Goal: Transaction & Acquisition: Purchase product/service

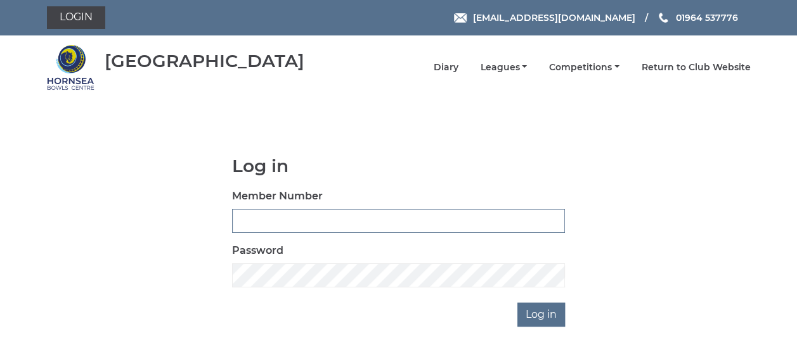
click at [257, 215] on input "Member Number" at bounding box center [398, 221] width 333 height 24
type input "0358"
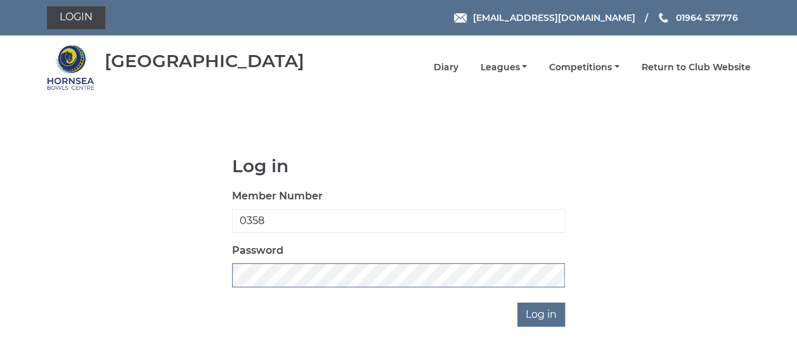
scroll to position [75, 0]
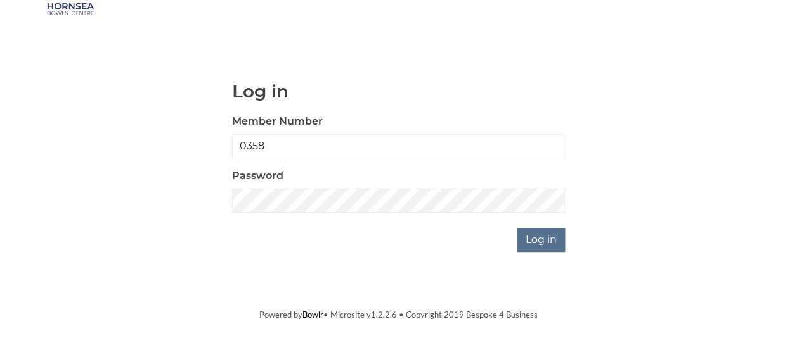
click at [562, 240] on div at bounding box center [452, 285] width 260 height 145
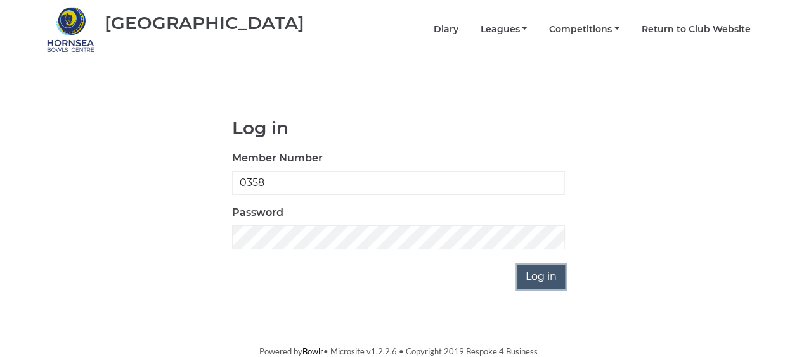
click at [532, 283] on input "Log in" at bounding box center [541, 277] width 48 height 24
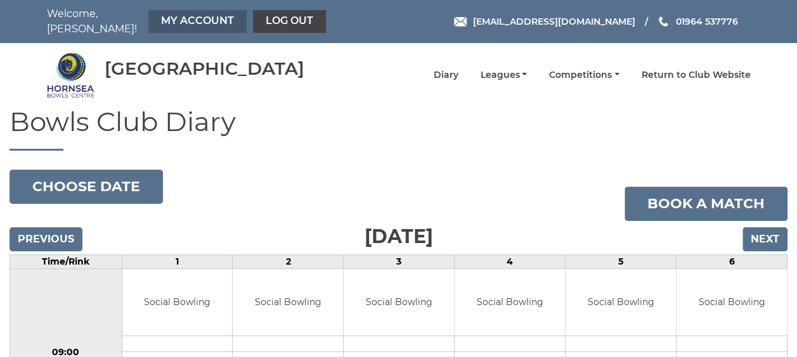
click at [168, 18] on link "My Account" at bounding box center [197, 21] width 98 height 23
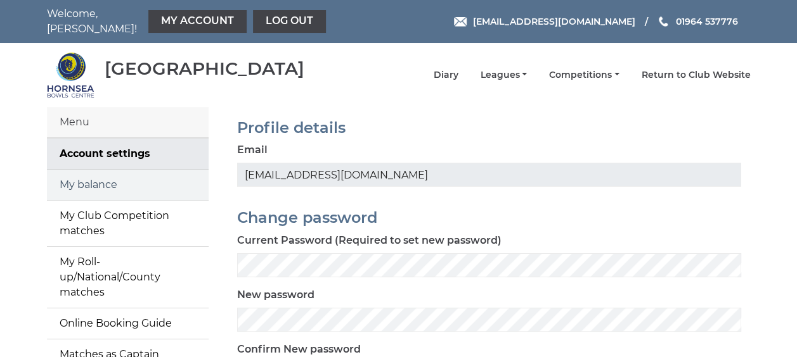
click at [79, 180] on link "My balance" at bounding box center [128, 185] width 162 height 30
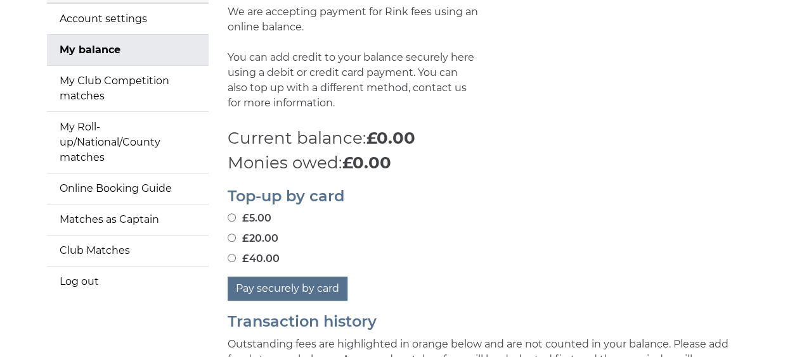
scroll to position [177, 0]
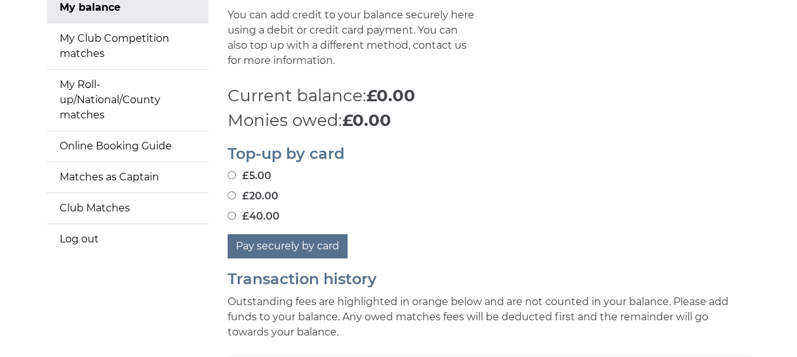
click at [233, 191] on input "£20.00" at bounding box center [232, 195] width 8 height 8
radio input "true"
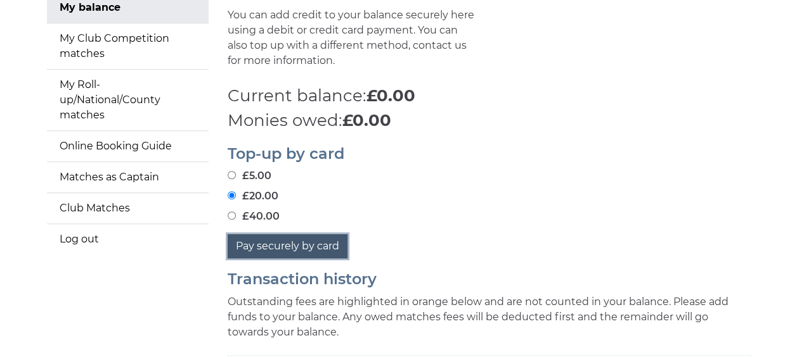
click at [267, 239] on button "Pay securely by card" at bounding box center [288, 247] width 120 height 24
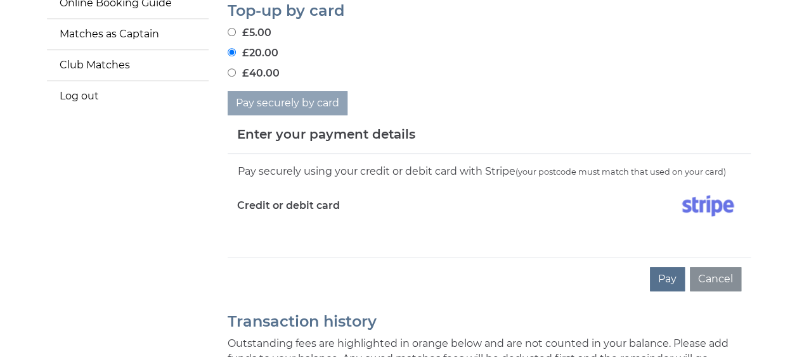
scroll to position [346, 0]
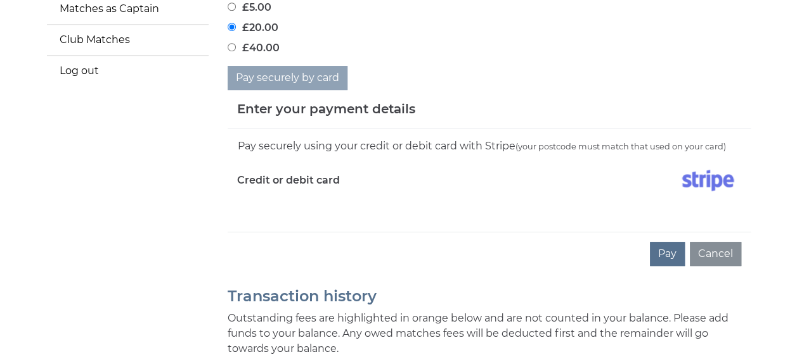
click at [270, 233] on div "Pay Cancel" at bounding box center [489, 254] width 523 height 44
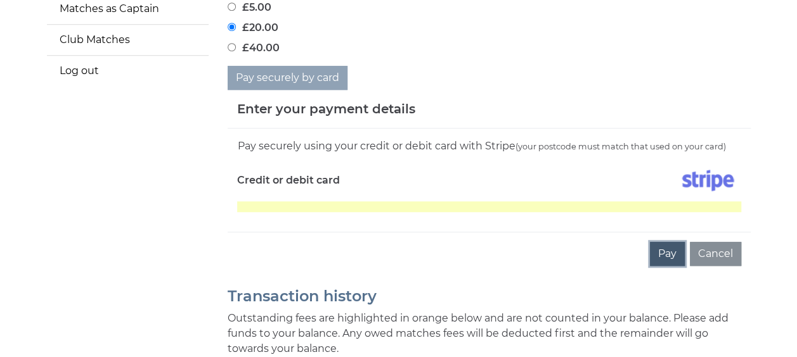
click at [669, 242] on button "Pay" at bounding box center [667, 254] width 35 height 24
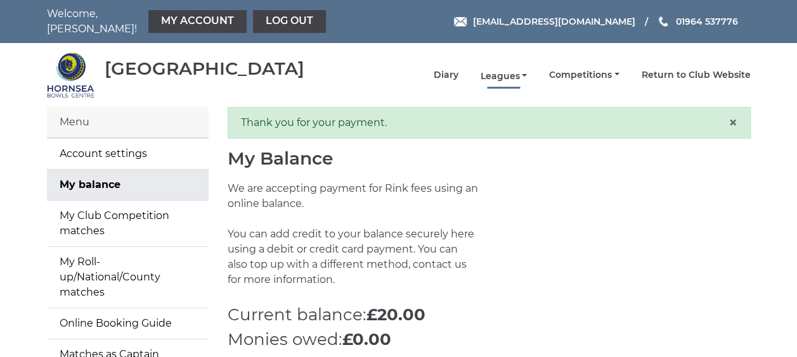
click at [505, 70] on link "Leagues" at bounding box center [503, 76] width 47 height 12
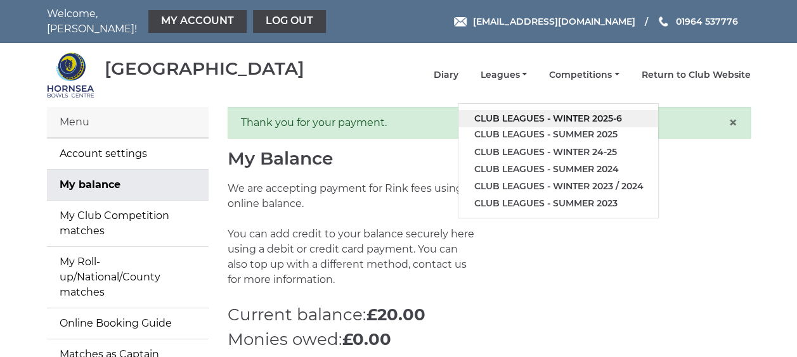
click at [499, 110] on link "Club leagues - Winter 2025-6" at bounding box center [558, 118] width 200 height 17
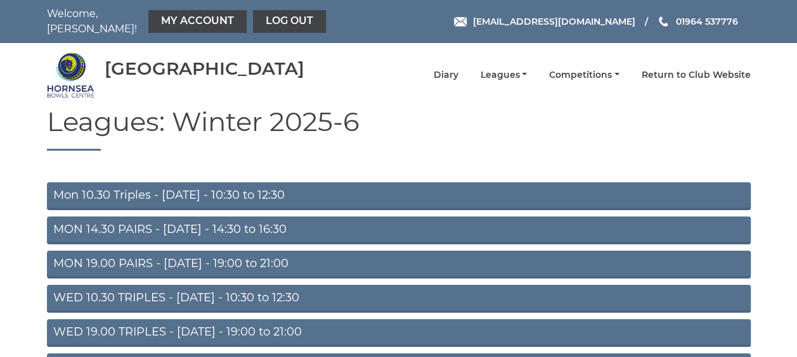
click at [196, 254] on link "MON 19.00 PAIRS - Monday - 19:00 to 21:00" at bounding box center [399, 265] width 704 height 28
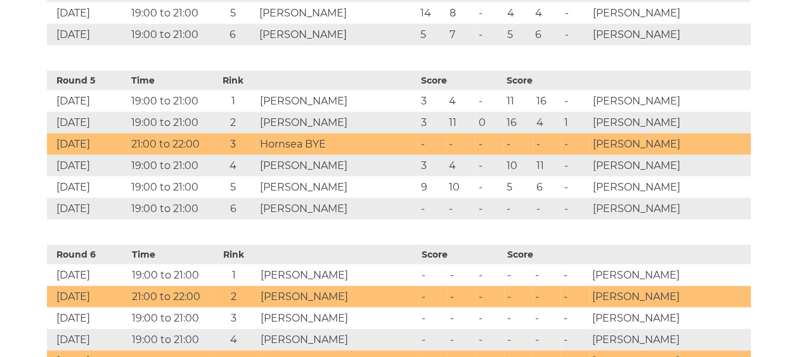
scroll to position [1344, 0]
